Goal: Task Accomplishment & Management: Manage account settings

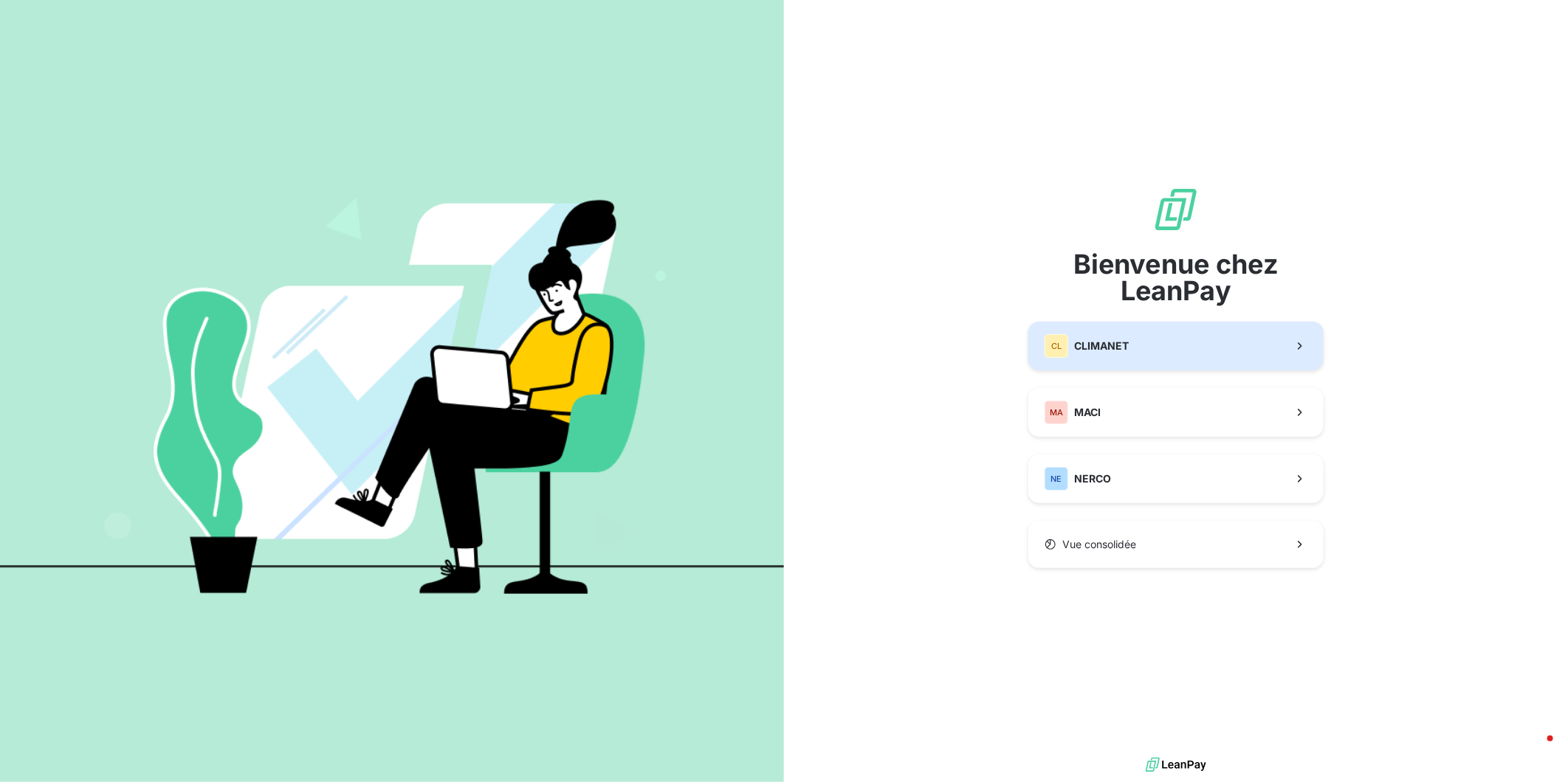
click at [1159, 356] on button "CL CLIMANET" at bounding box center [1176, 346] width 295 height 49
